Goal: Navigation & Orientation: Find specific page/section

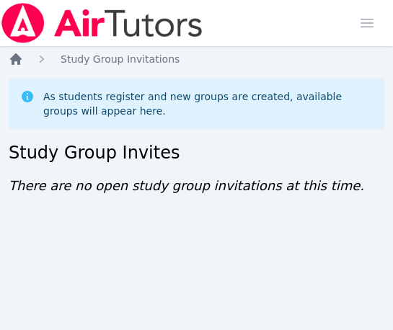
click at [15, 61] on icon "Breadcrumb" at bounding box center [16, 59] width 12 height 12
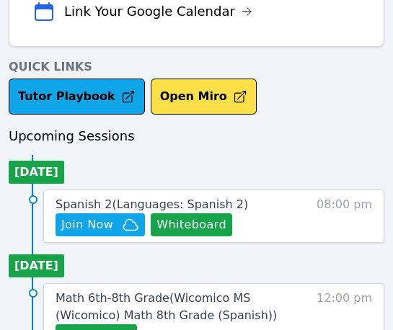
scroll to position [520, 0]
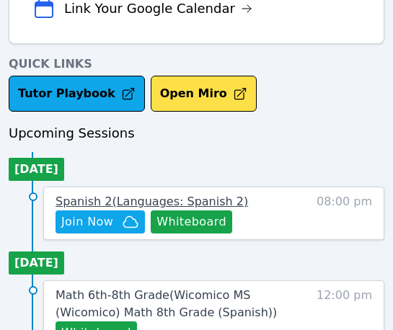
click at [168, 203] on span "Spanish 2 ( Languages: Spanish 2 )" at bounding box center [151, 202] width 192 height 14
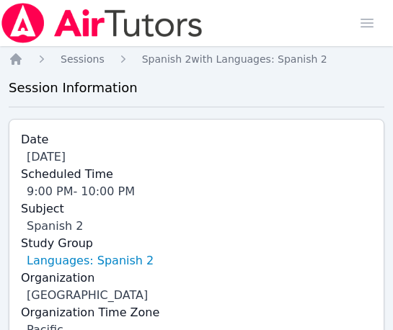
scroll to position [68, 0]
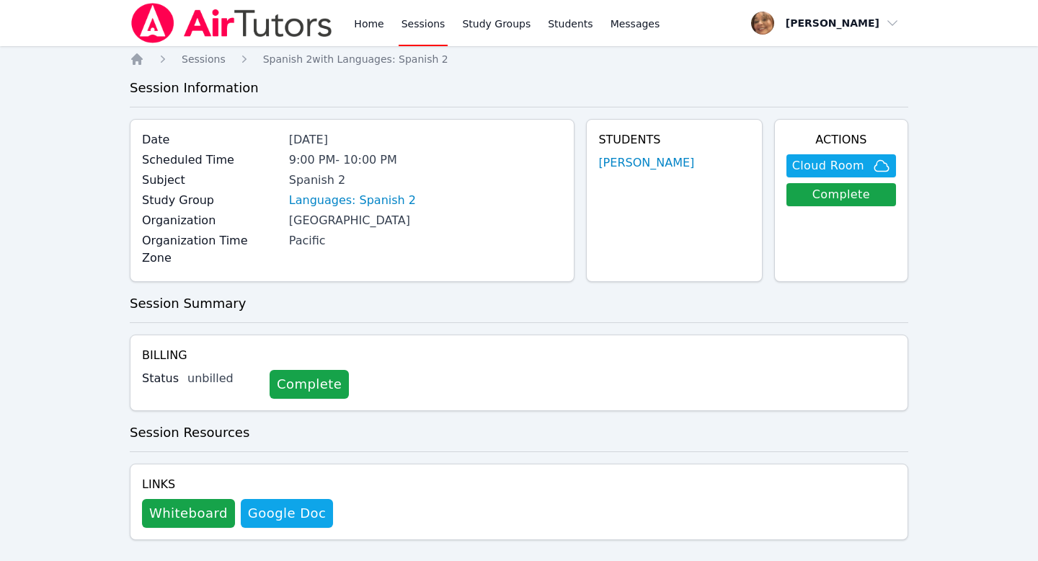
scroll to position [2, 0]
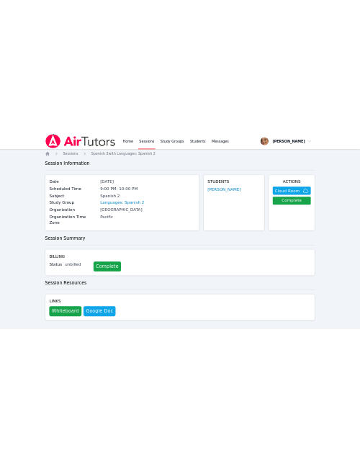
scroll to position [1, 0]
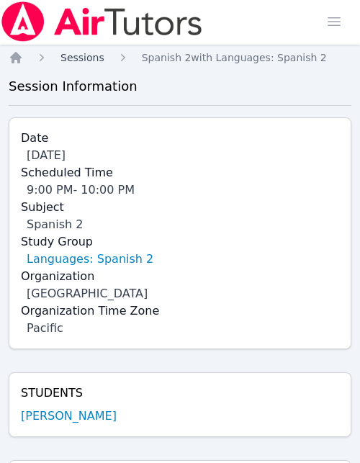
click at [76, 55] on span "Sessions" at bounding box center [83, 58] width 44 height 12
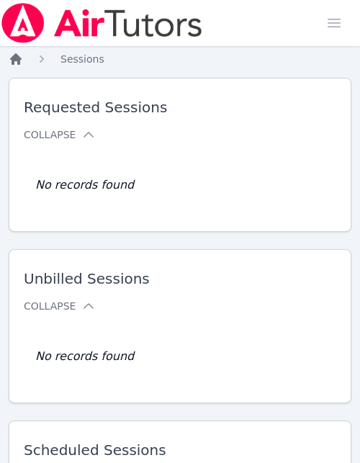
click at [14, 57] on icon "Breadcrumb" at bounding box center [16, 59] width 12 height 12
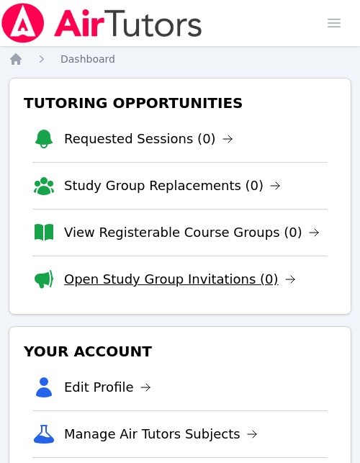
click at [155, 280] on link "Open Study Group Invitations (0)" at bounding box center [180, 280] width 232 height 20
